Goal: Information Seeking & Learning: Learn about a topic

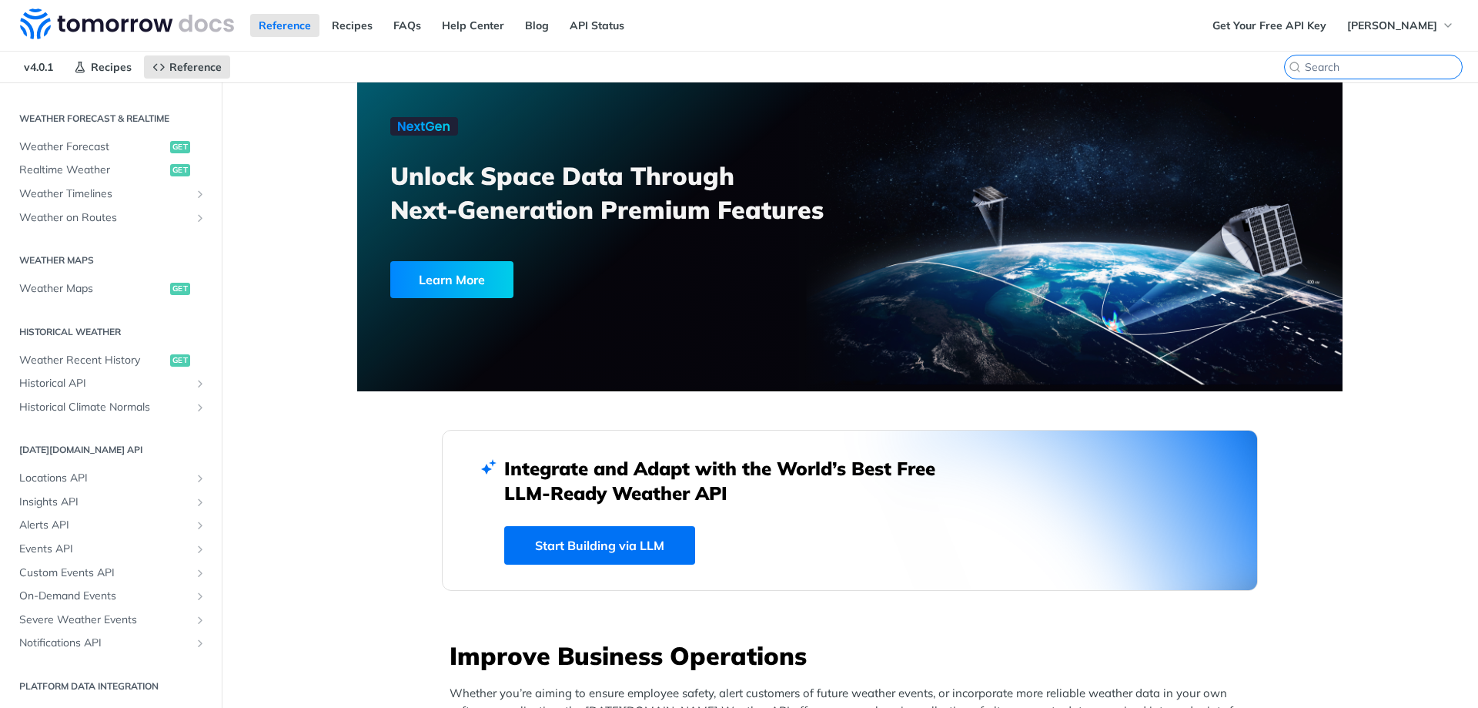
click at [1361, 65] on input "CTRL-K" at bounding box center [1383, 67] width 157 height 14
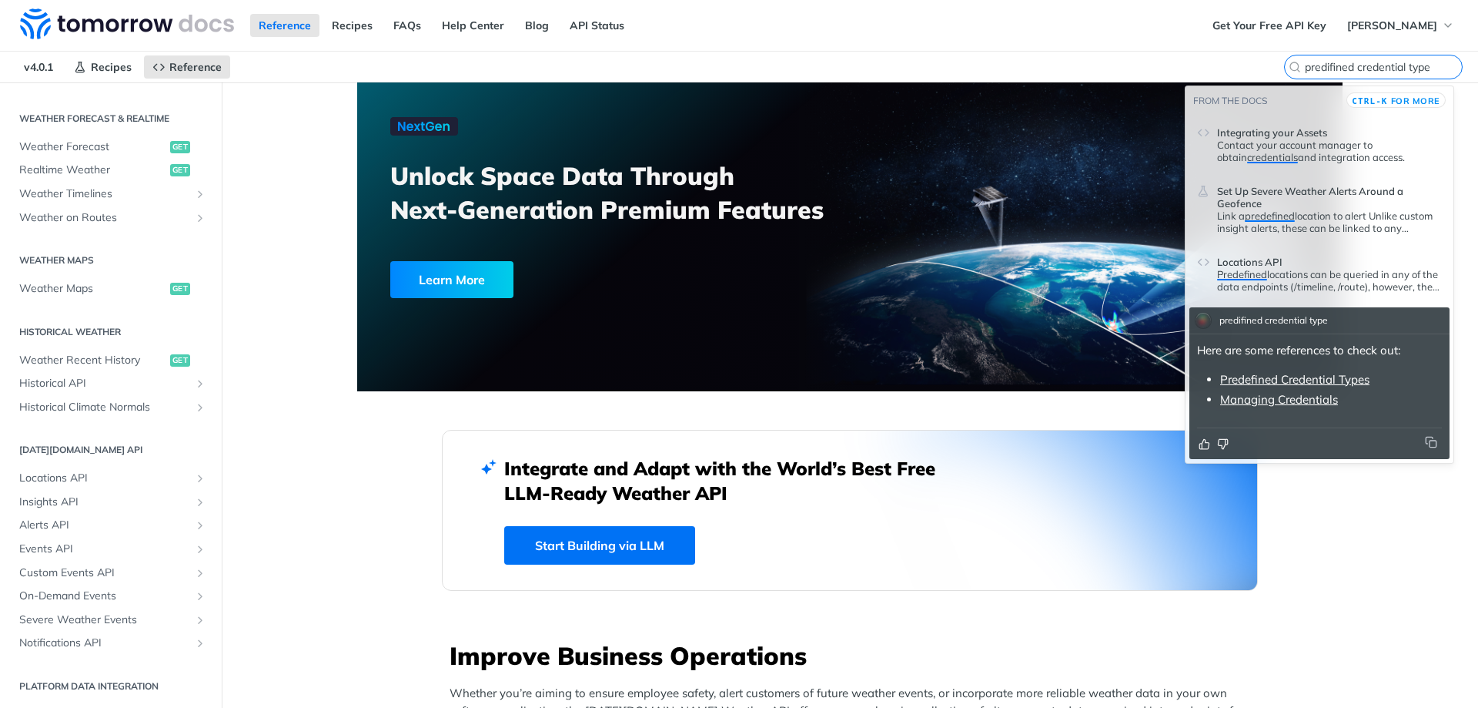
type input "predifined credential type"
click at [1325, 377] on link "Predefined Credential Types" at bounding box center [1294, 379] width 149 height 15
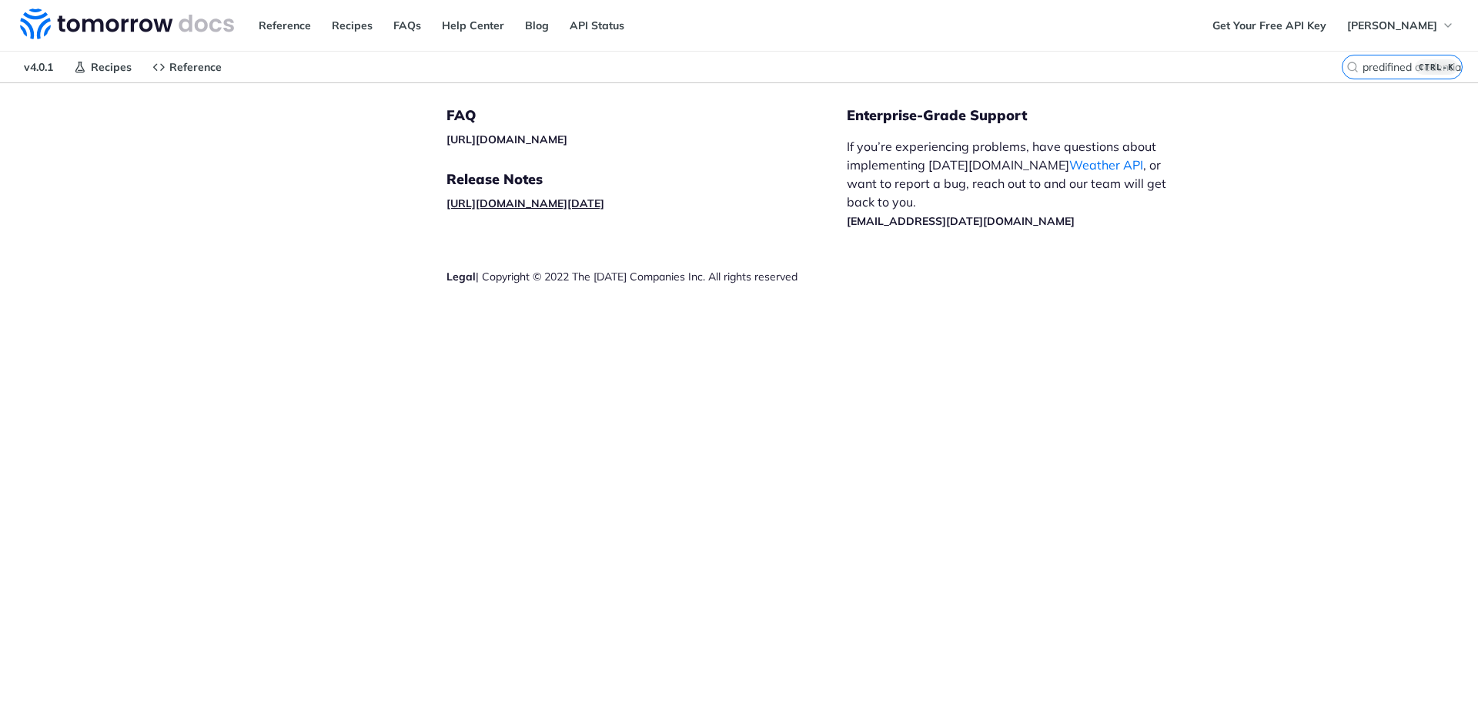
click at [498, 206] on link "[URL][DOMAIN_NAME][DATE]" at bounding box center [526, 203] width 158 height 14
